Goal: Task Accomplishment & Management: Complete application form

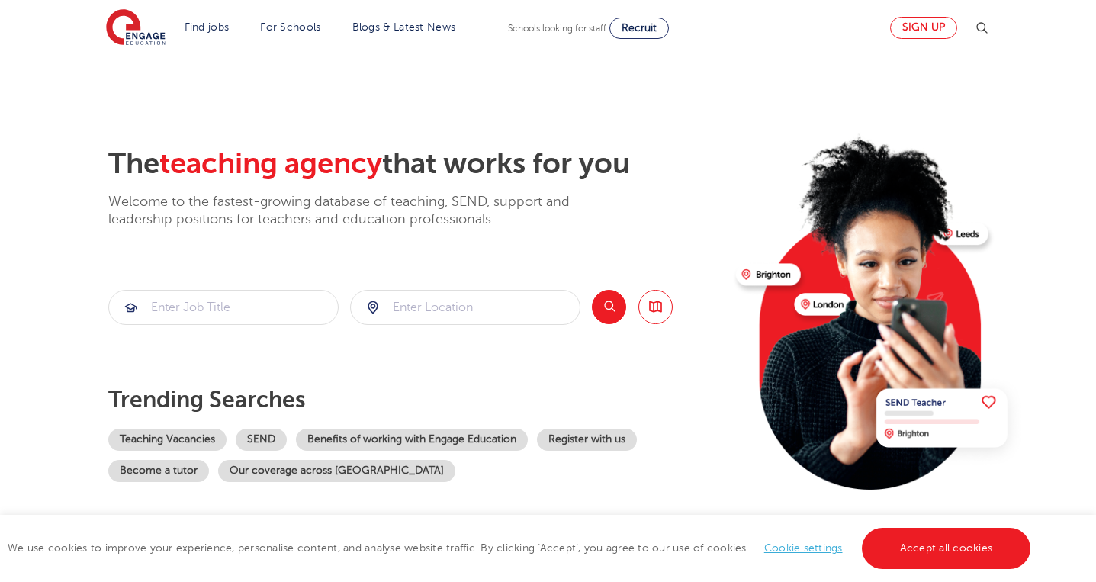
click at [926, 29] on link "Sign up" at bounding box center [923, 28] width 67 height 22
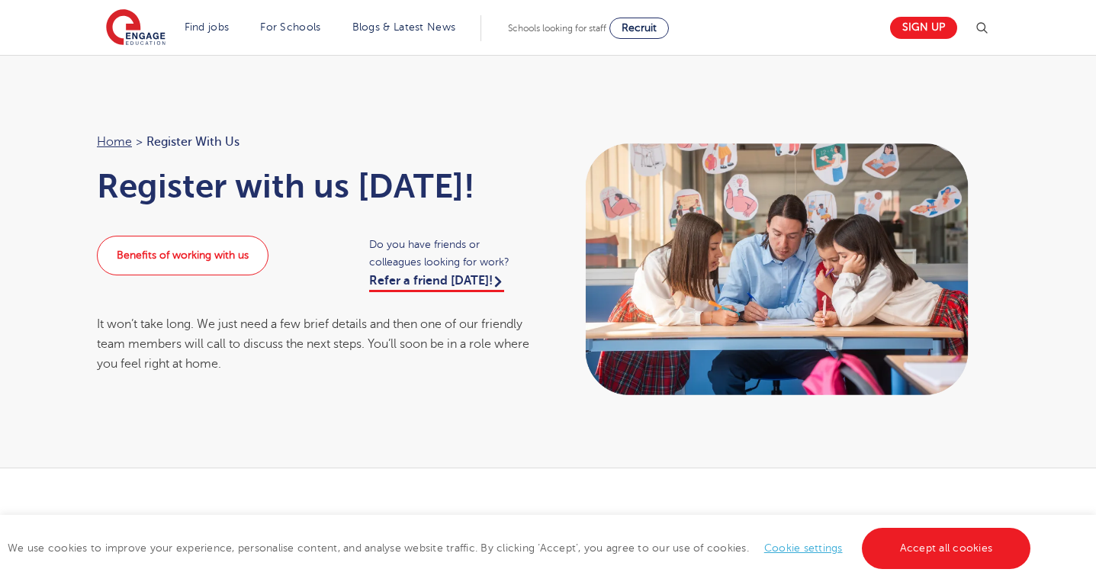
click at [235, 264] on link "Benefits of working with us" at bounding box center [183, 256] width 172 height 40
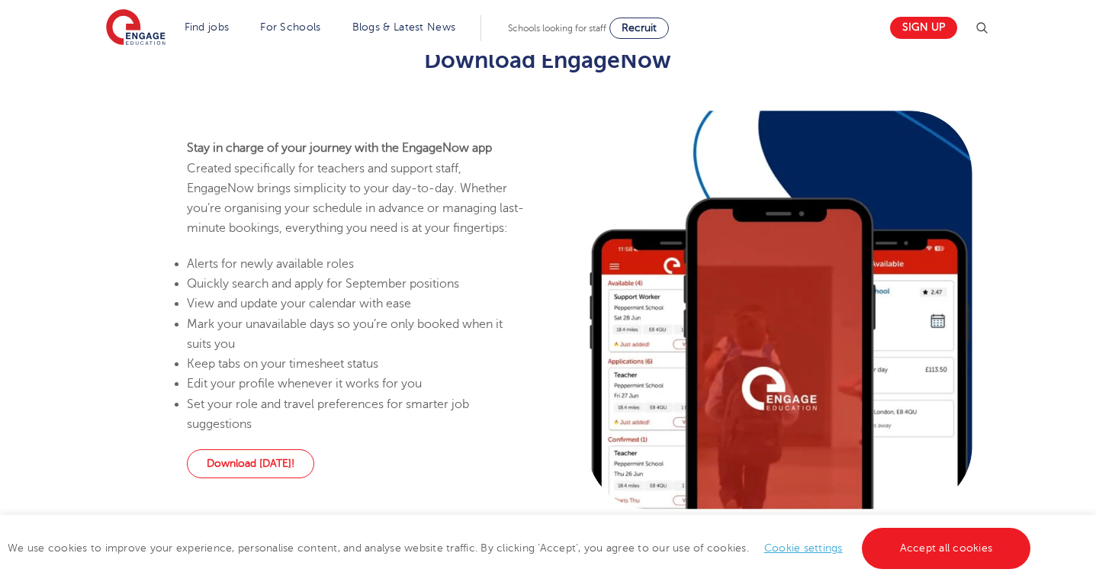
scroll to position [887, 0]
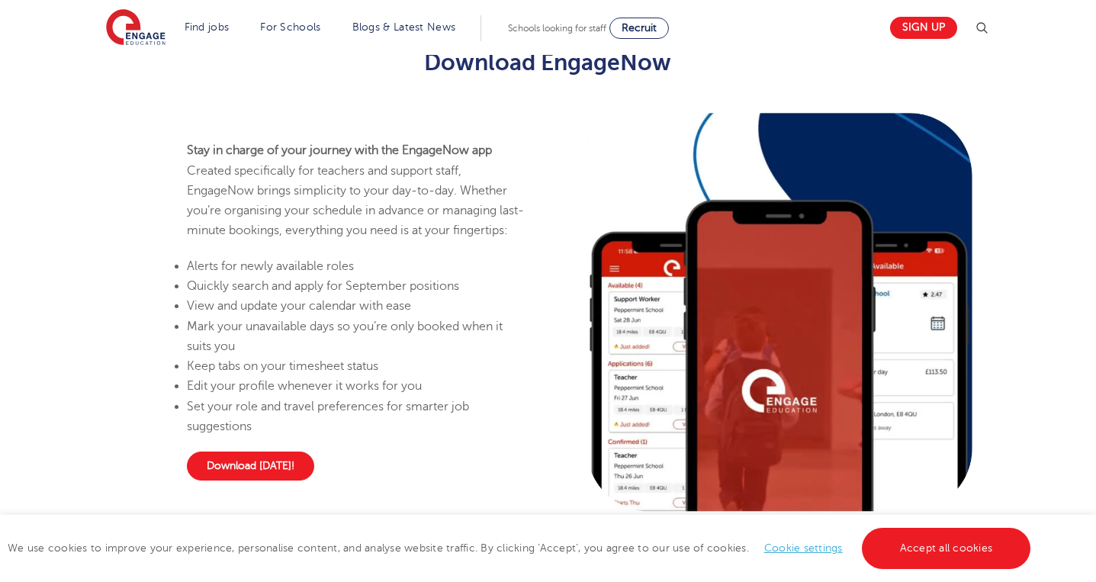
click at [255, 480] on link "Download [DATE]!" at bounding box center [250, 465] width 127 height 29
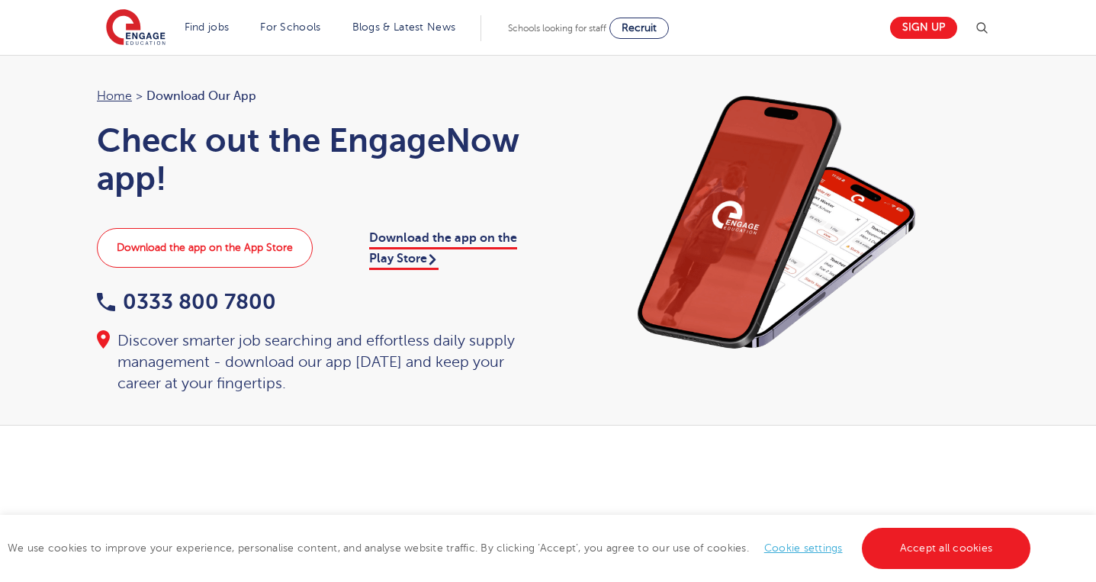
click at [275, 258] on link "Download the app on the App Store" at bounding box center [205, 248] width 216 height 40
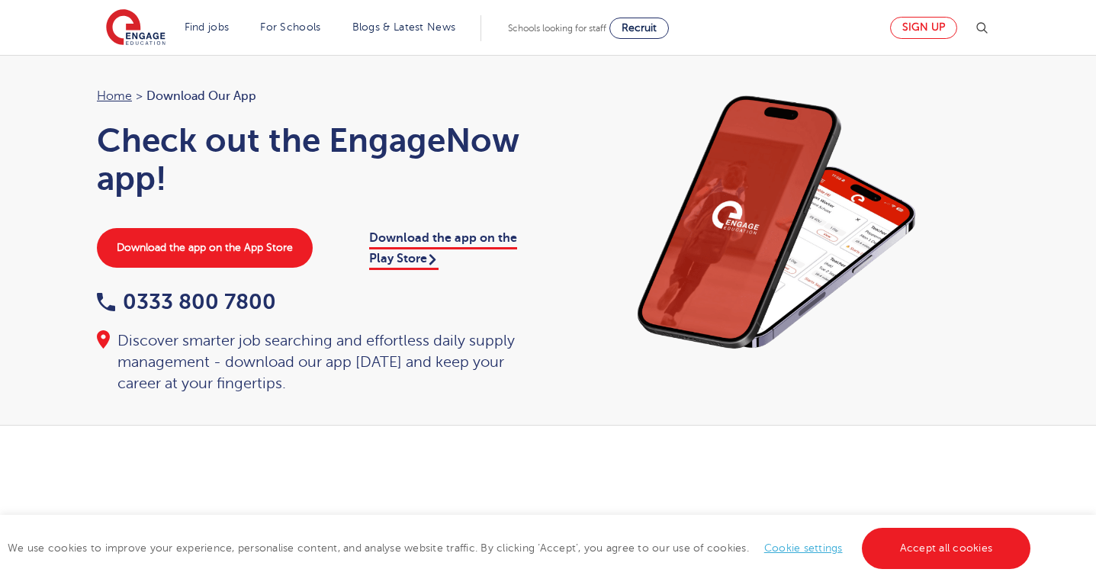
click at [917, 27] on link "Sign up" at bounding box center [923, 28] width 67 height 22
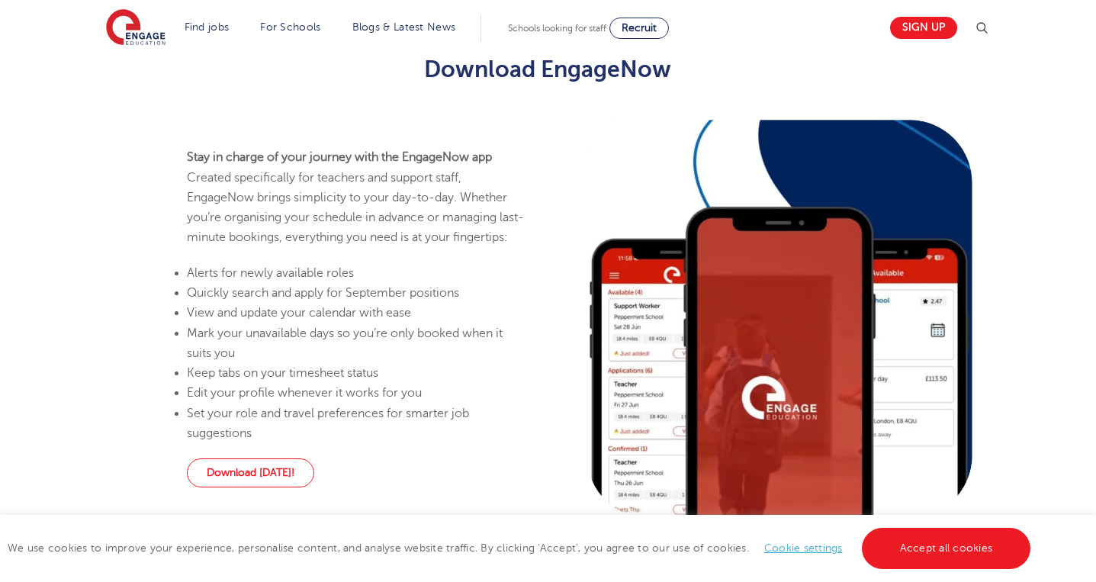
scroll to position [873, 0]
